Goal: Information Seeking & Learning: Learn about a topic

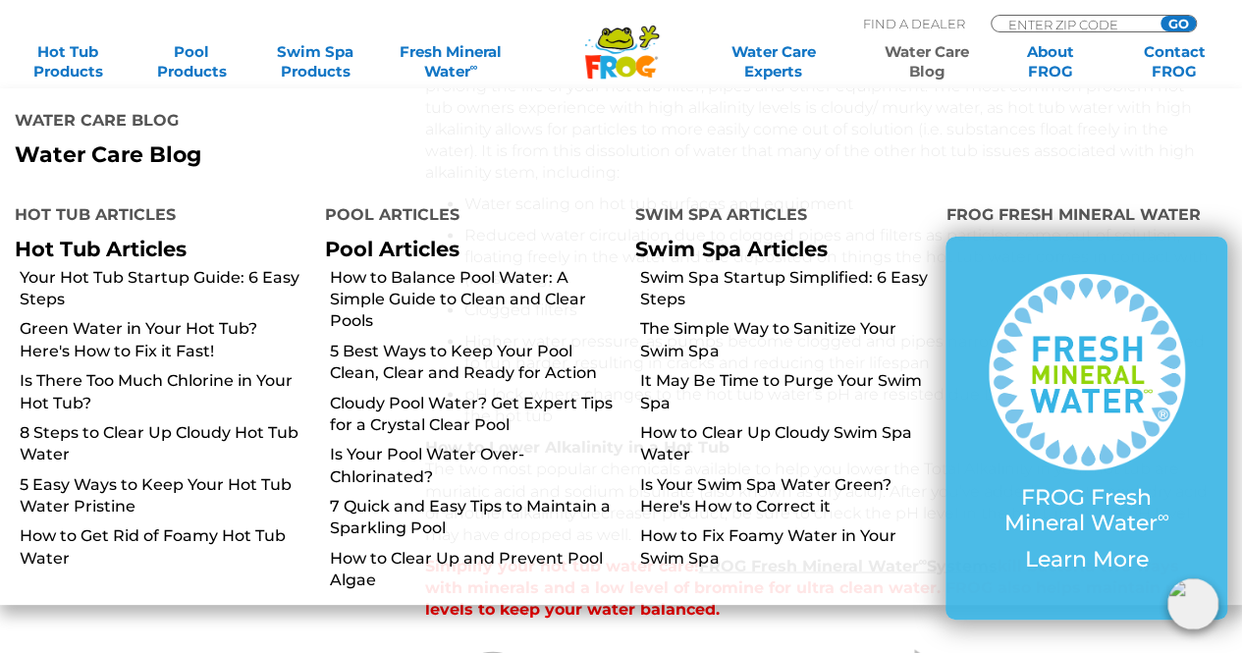
click at [933, 56] on link "Water Care Blog" at bounding box center [927, 61] width 96 height 39
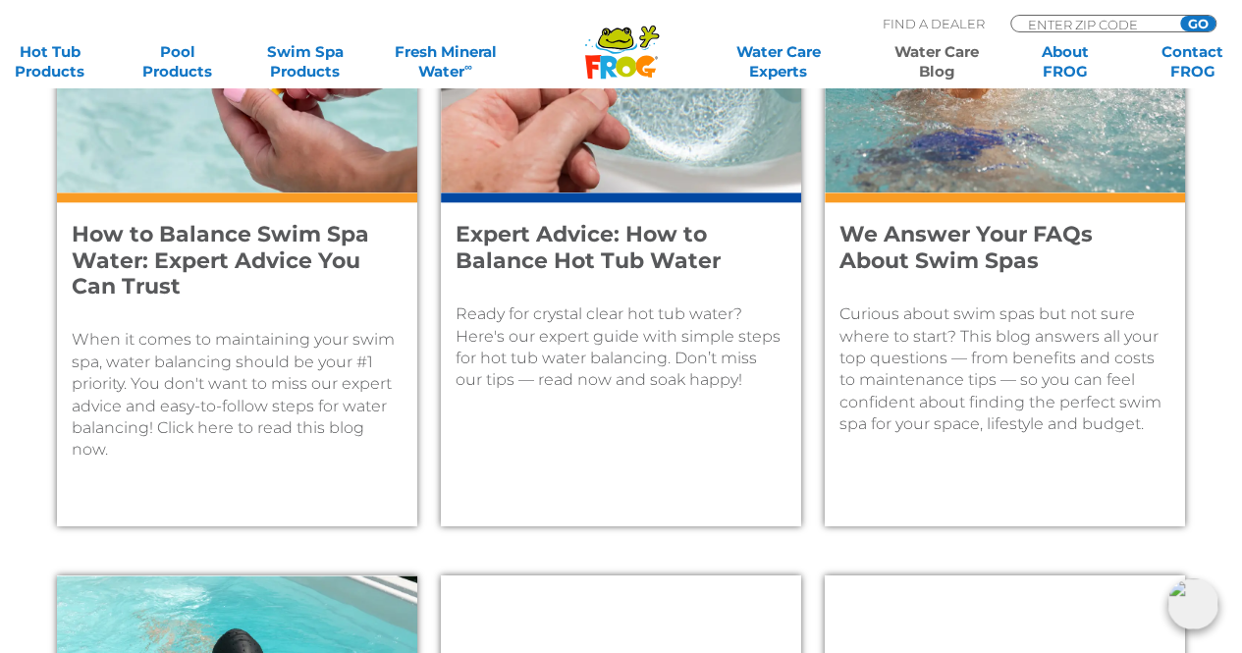
scroll to position [938, 0]
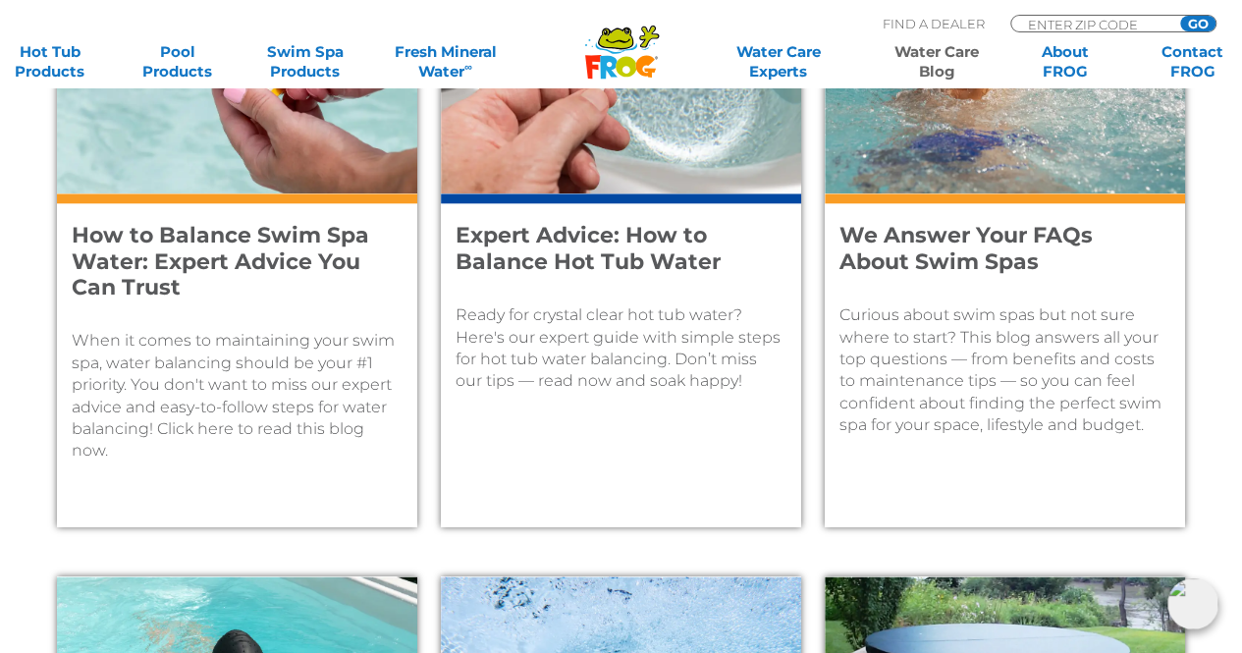
click at [584, 236] on h4 "Expert Advice: How to Balance Hot Tub Water" at bounding box center [608, 249] width 304 height 52
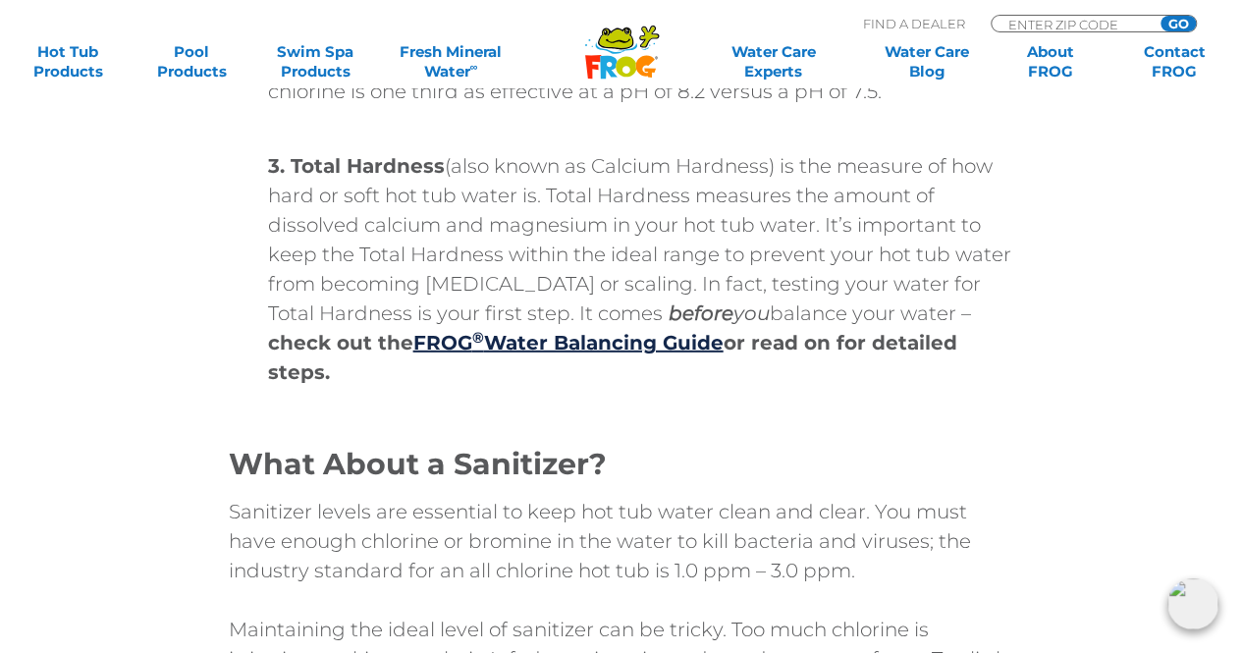
scroll to position [2703, 0]
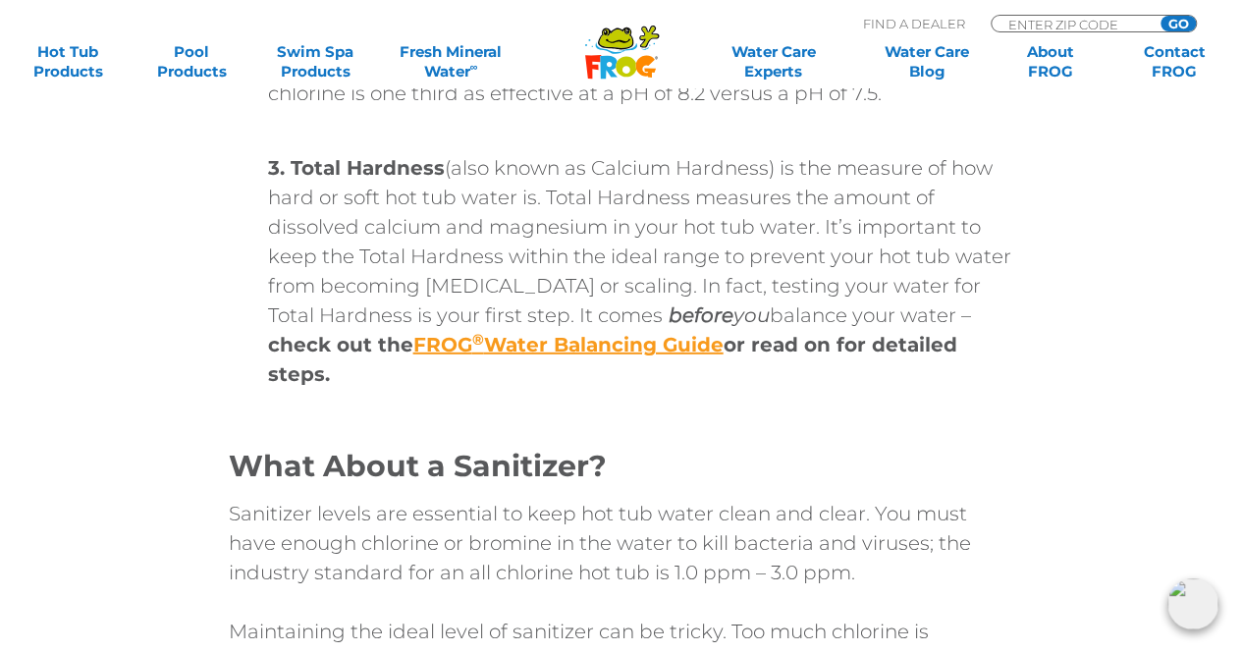
click at [513, 352] on strong "FROG ® Water Balancing Guide" at bounding box center [568, 345] width 310 height 24
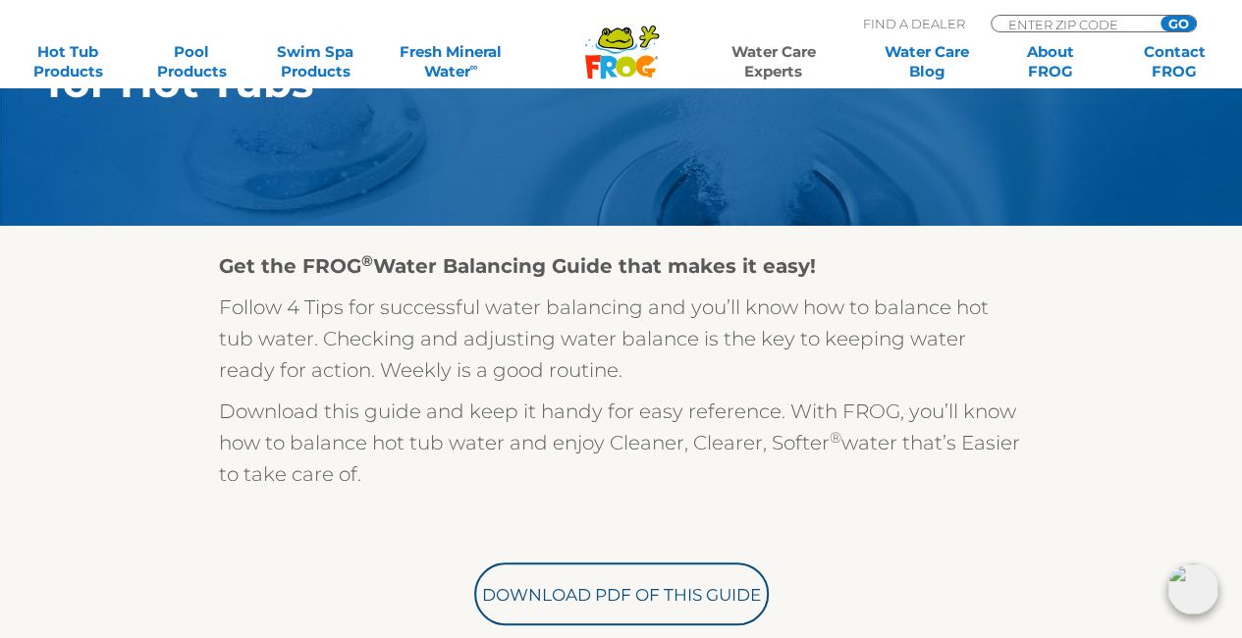
scroll to position [363, 0]
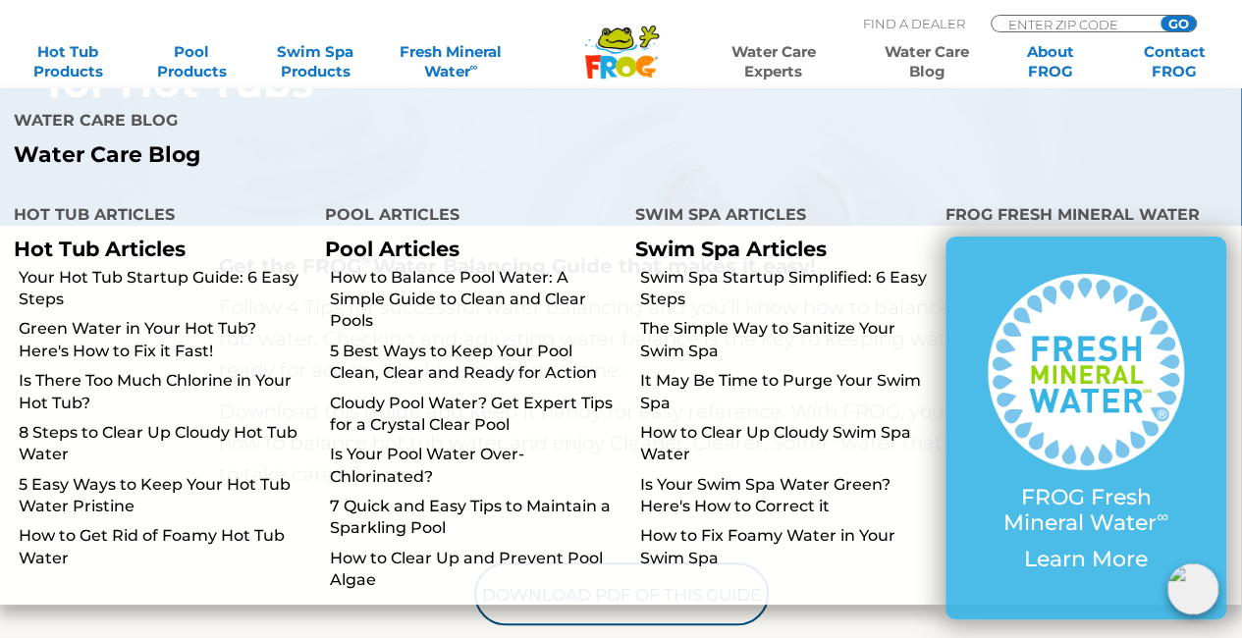
click at [946, 50] on link "Water Care Blog" at bounding box center [927, 61] width 96 height 39
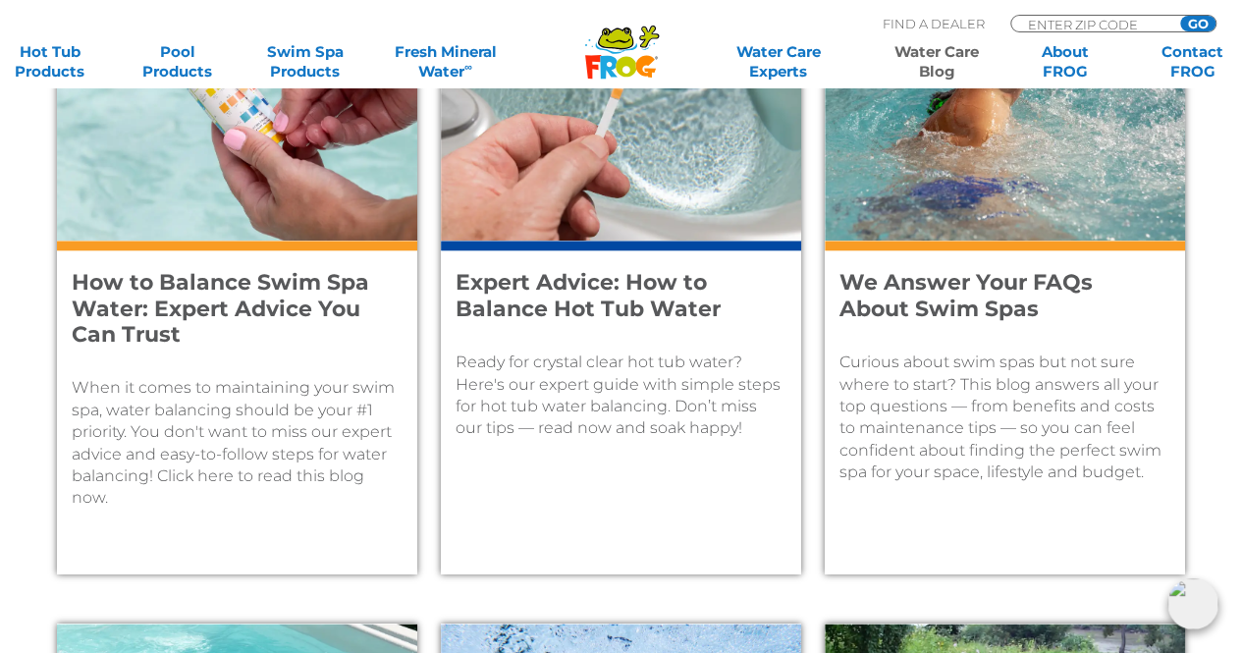
scroll to position [894, 0]
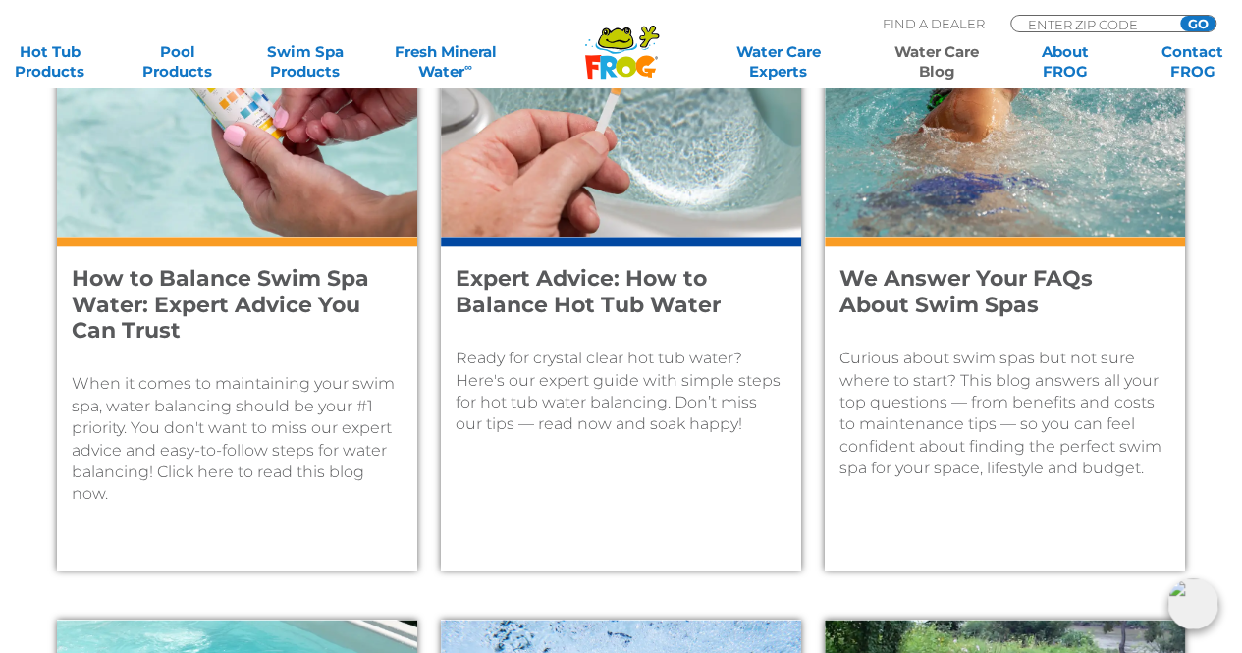
click at [189, 294] on h4 "How to Balance Swim Spa Water: Expert Advice You Can Trust" at bounding box center [224, 305] width 304 height 78
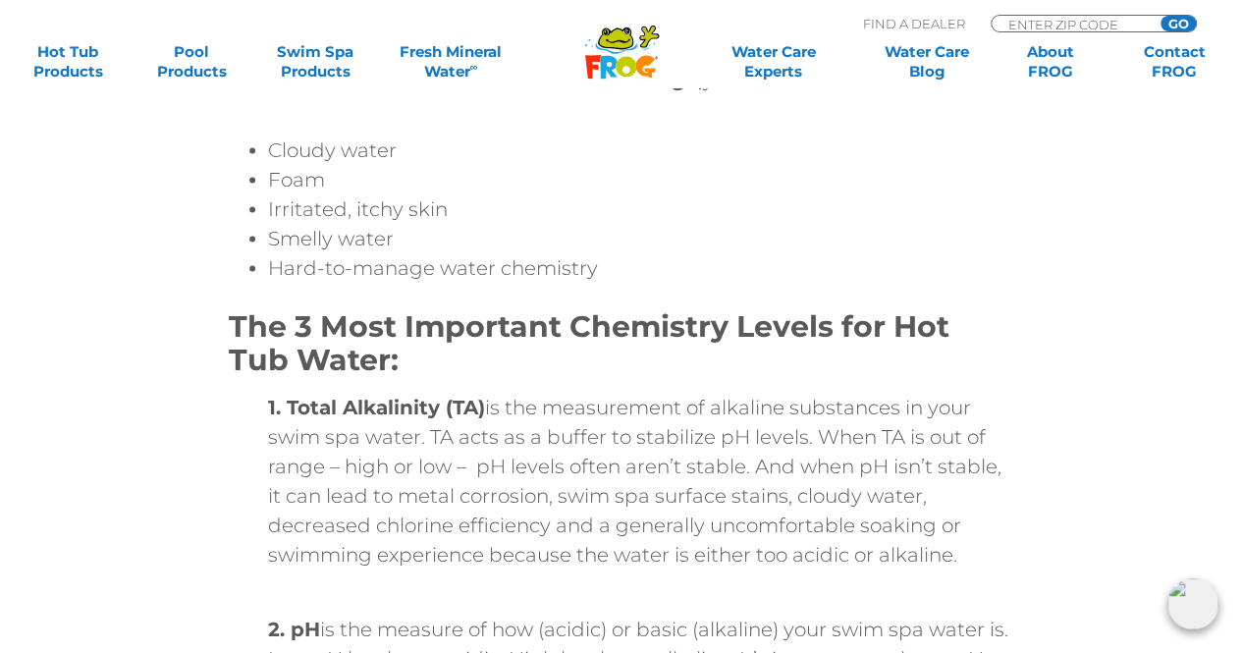
scroll to position [2018, 0]
